Goal: Task Accomplishment & Management: Manage account settings

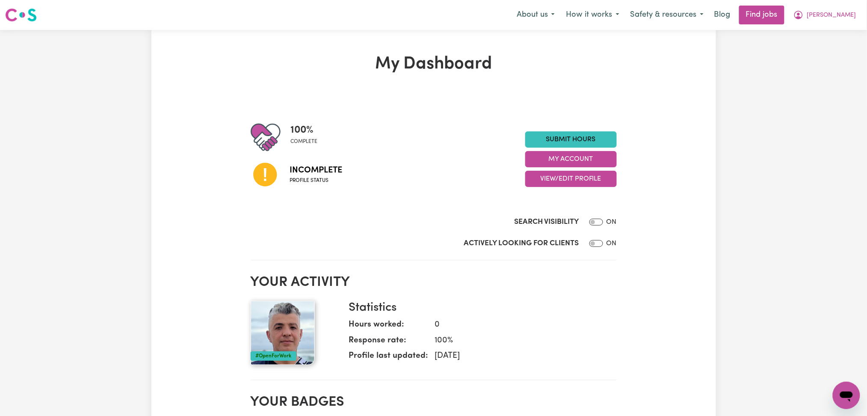
checkbox input "false"
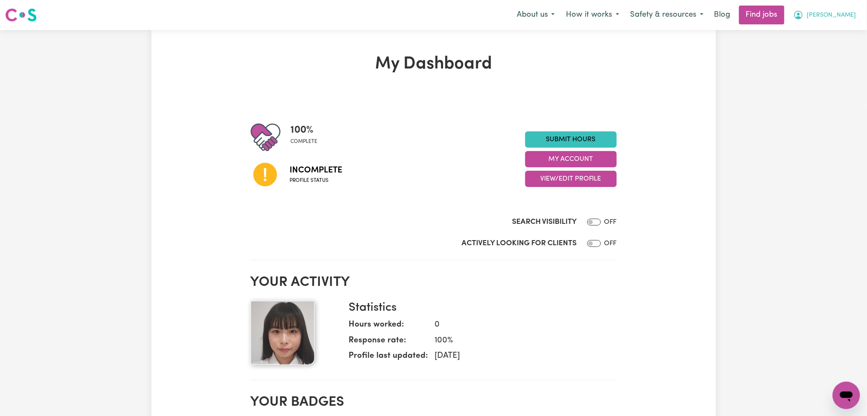
click at [803, 14] on icon "My Account" at bounding box center [798, 15] width 10 height 10
click at [757, 172] on div "My Dashboard 100 % complete Incomplete Profile status Submit Hours My Account V…" at bounding box center [433, 418] width 867 height 776
click at [548, 175] on button "View/Edit Profile" at bounding box center [570, 179] width 91 height 16
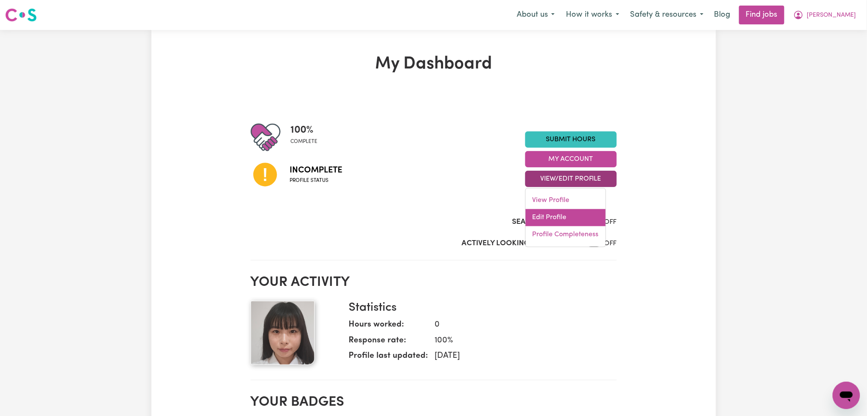
click at [549, 218] on link "Edit Profile" at bounding box center [565, 217] width 80 height 17
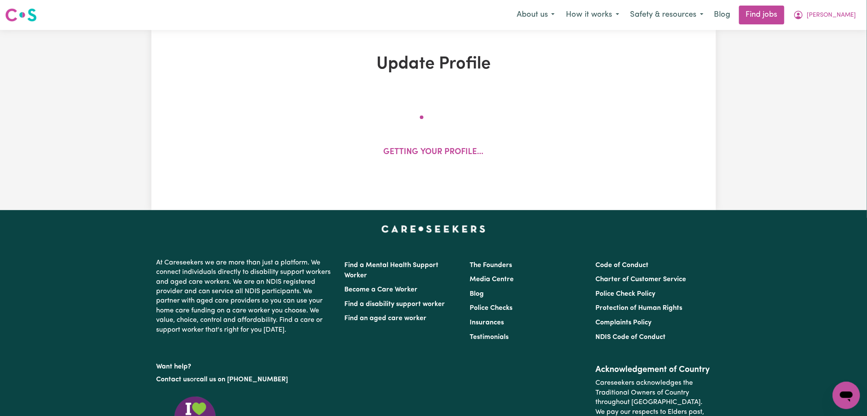
select select "[DEMOGRAPHIC_DATA]"
select select "[DEMOGRAPHIC_DATA] Work Visa"
select select "Studying a healthcare related degree or qualification"
select select "37"
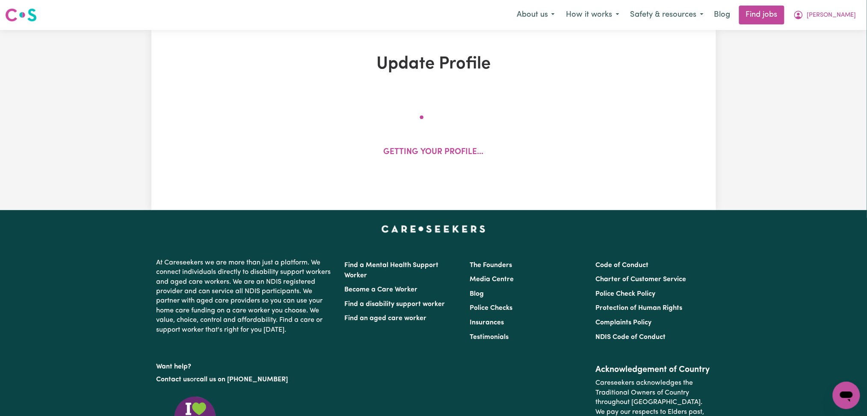
select select "37"
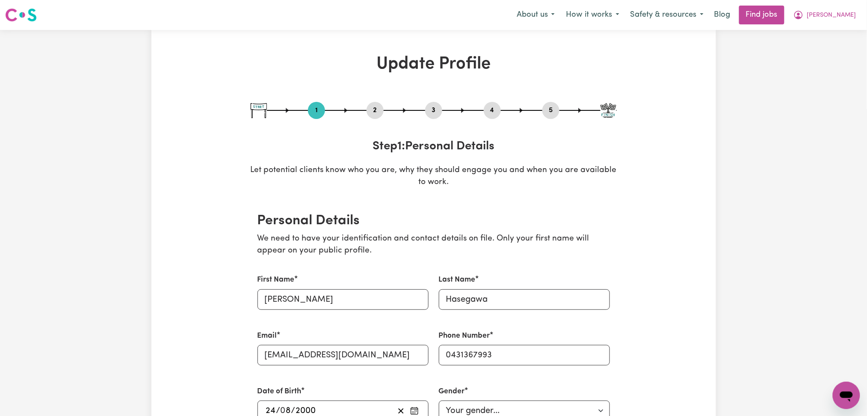
click at [377, 102] on div "2" at bounding box center [374, 110] width 17 height 17
click at [377, 109] on button "2" at bounding box center [374, 110] width 17 height 11
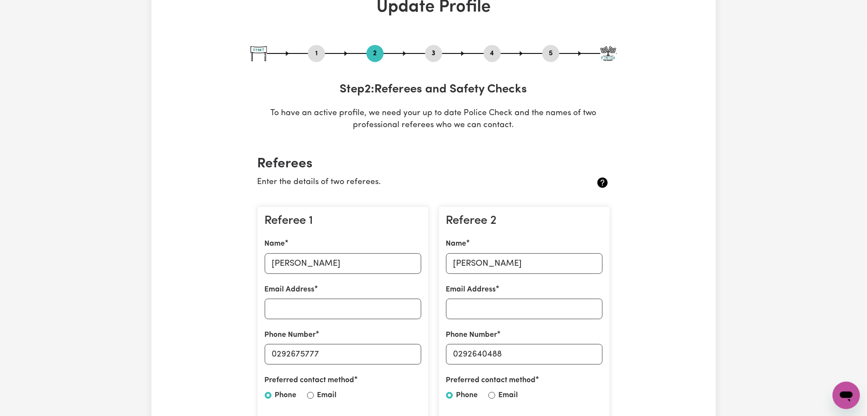
scroll to position [114, 0]
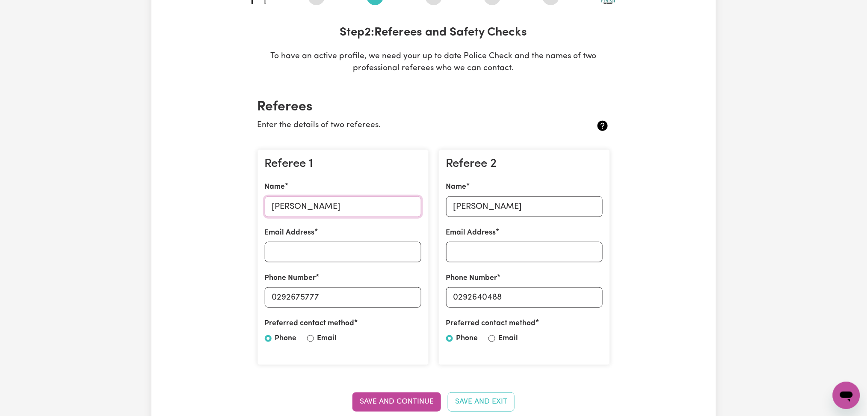
click at [302, 202] on input "[PERSON_NAME]" at bounding box center [343, 206] width 156 height 21
click at [419, 126] on p "Enter the details of two referees." at bounding box center [404, 125] width 294 height 12
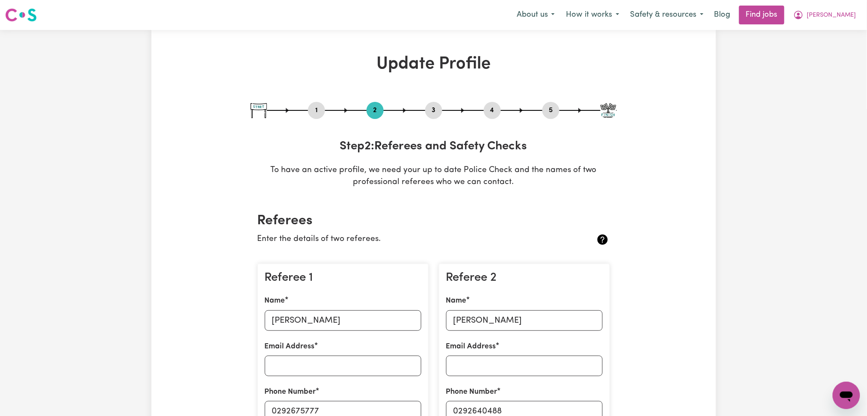
click at [491, 111] on button "4" at bounding box center [492, 110] width 17 height 11
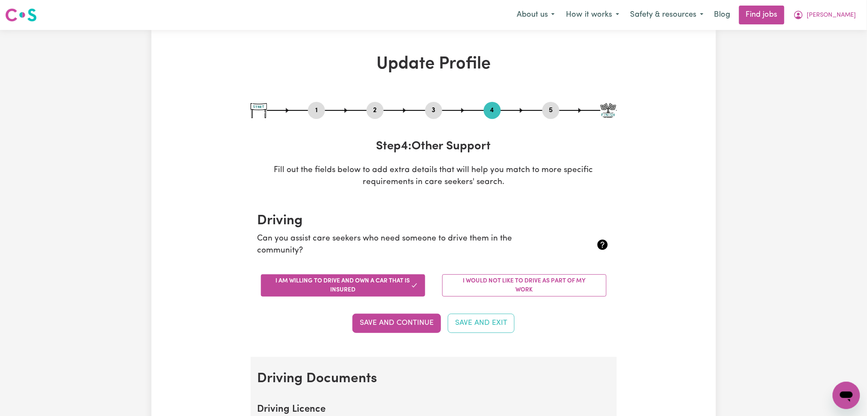
click at [554, 109] on button "5" at bounding box center [550, 110] width 17 height 11
select select "I am providing services through another platform"
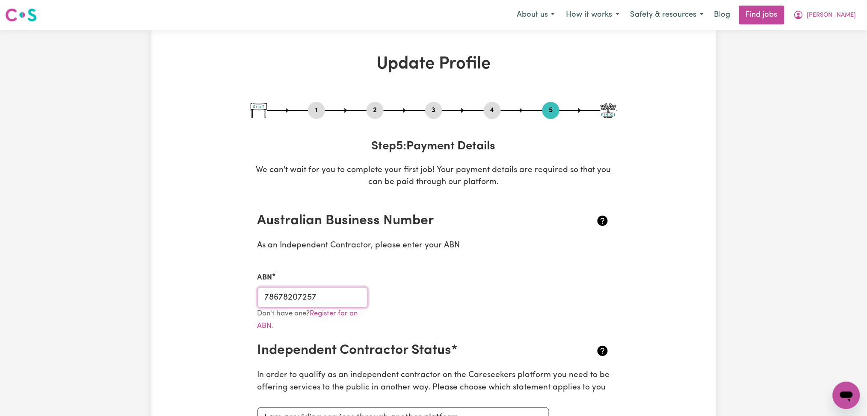
click at [308, 307] on input "78678207257" at bounding box center [312, 297] width 111 height 21
click at [847, 16] on span "[PERSON_NAME]" at bounding box center [831, 15] width 49 height 9
click at [834, 44] on link "My Dashboard" at bounding box center [827, 49] width 68 height 16
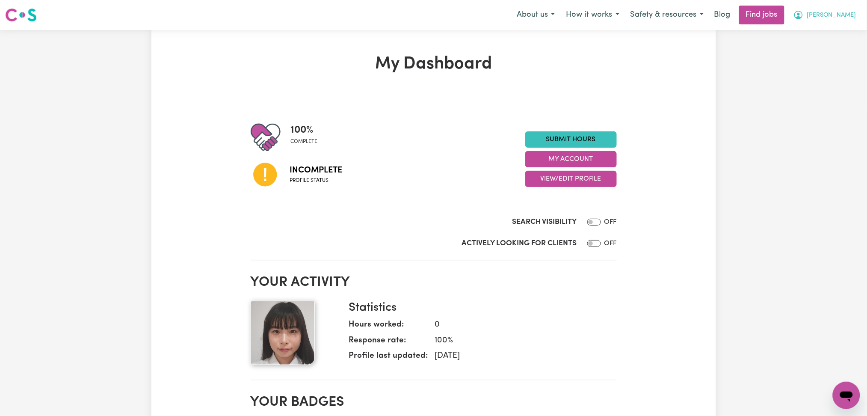
click at [832, 21] on button "[PERSON_NAME]" at bounding box center [824, 15] width 74 height 18
click at [825, 68] on link "Logout" at bounding box center [827, 65] width 68 height 16
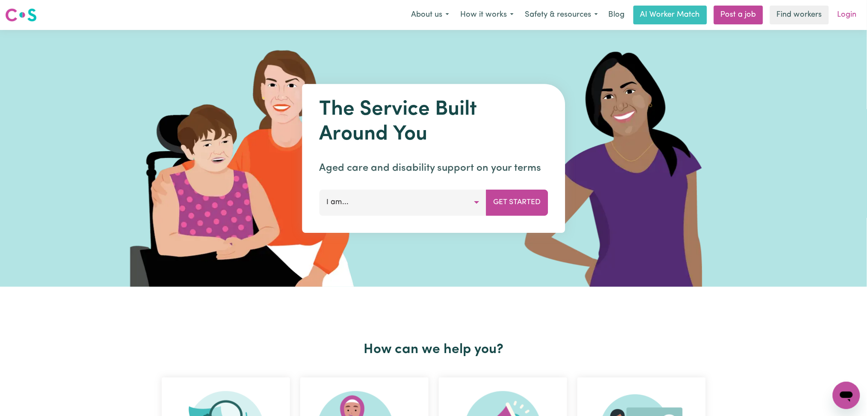
click at [837, 18] on link "Login" at bounding box center [846, 15] width 29 height 19
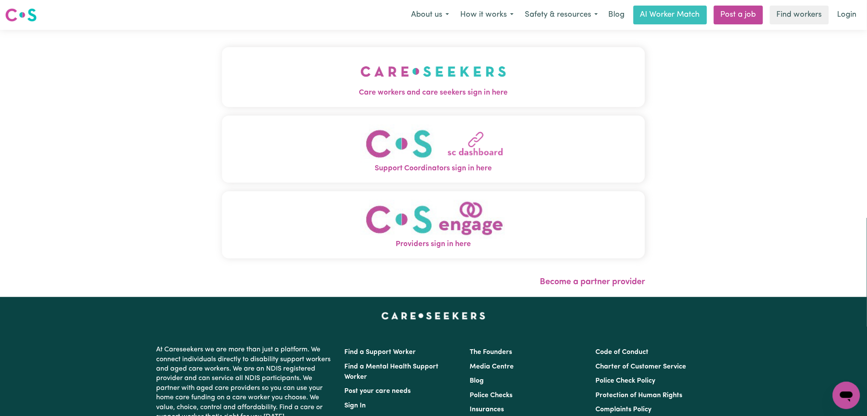
click at [330, 80] on div "Care workers and care seekers sign in here Support Coordinators sign in here Pr…" at bounding box center [433, 163] width 433 height 267
click at [269, 83] on button "Care workers and care seekers sign in here" at bounding box center [433, 77] width 423 height 60
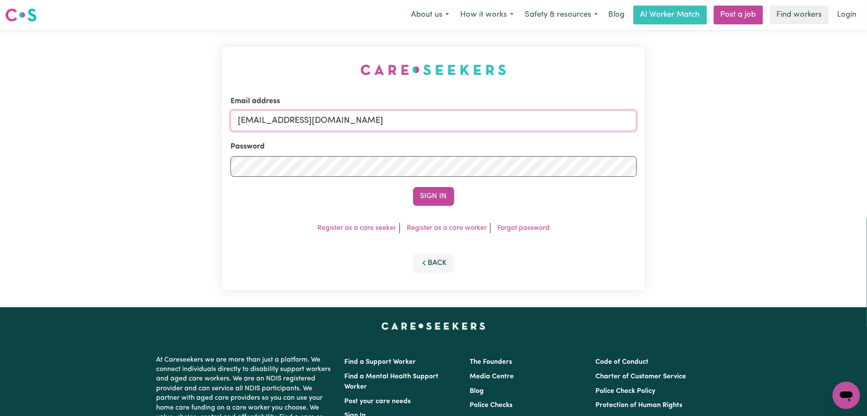
click at [367, 119] on input "[EMAIL_ADDRESS][DOMAIN_NAME]" at bounding box center [433, 120] width 406 height 21
drag, startPoint x: 281, startPoint y: 115, endPoint x: 493, endPoint y: 118, distance: 212.5
click at [493, 118] on input "Superuser~[EMAIL_ADDRESS][DOMAIN_NAME]" at bounding box center [433, 120] width 406 height 21
type input "Superuser~[EMAIL_ADDRESS][DOMAIN_NAME]"
drag, startPoint x: 436, startPoint y: 190, endPoint x: 480, endPoint y: 181, distance: 44.6
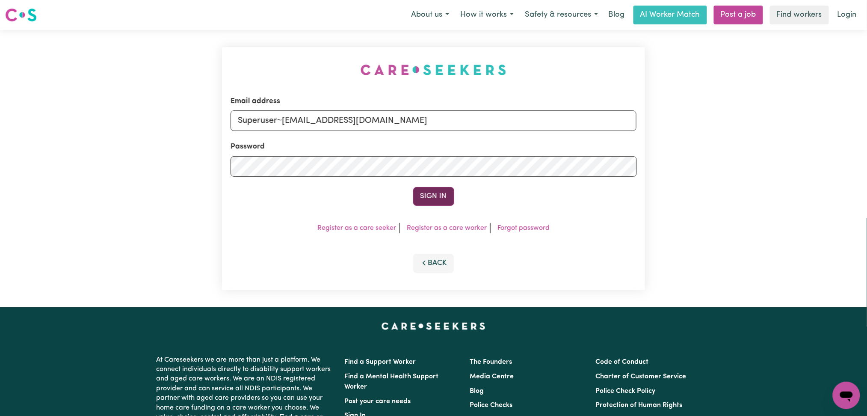
click at [436, 190] on button "Sign In" at bounding box center [433, 196] width 41 height 19
